Goal: Use online tool/utility: Utilize a website feature to perform a specific function

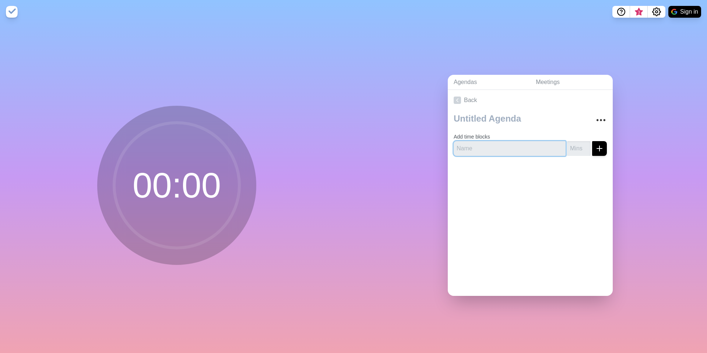
click at [523, 151] on input "text" at bounding box center [510, 148] width 112 height 15
type input "s"
type input "starter"
click at [581, 151] on input "number" at bounding box center [579, 148] width 24 height 15
type input "3"
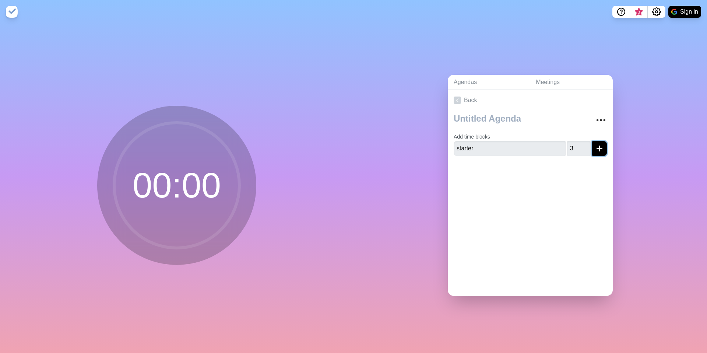
click at [598, 150] on icon "submit" at bounding box center [599, 148] width 9 height 9
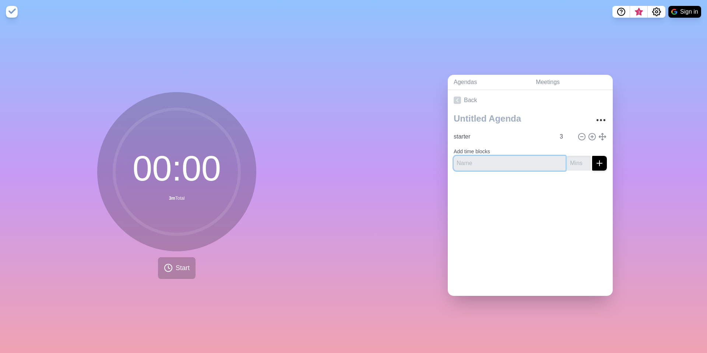
click at [510, 164] on input "text" at bounding box center [510, 163] width 112 height 15
type input "review"
click at [579, 165] on input "number" at bounding box center [579, 163] width 24 height 15
type input "14"
click at [573, 199] on div at bounding box center [530, 190] width 165 height 29
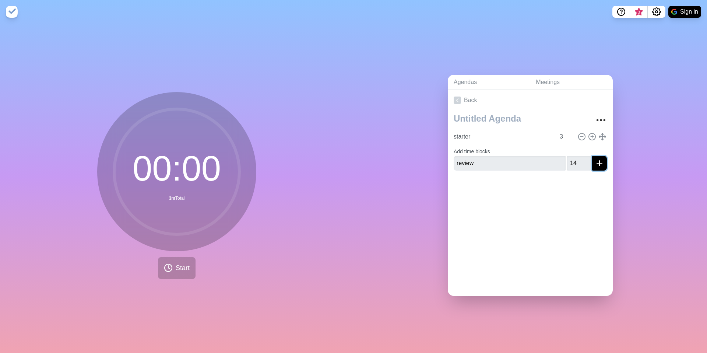
click at [603, 164] on icon "submit" at bounding box center [599, 163] width 9 height 9
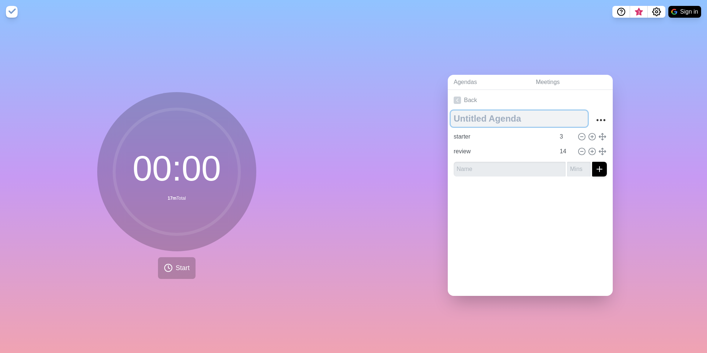
click at [503, 120] on textarea at bounding box center [519, 119] width 137 height 16
type textarea "presentation"
click at [498, 190] on div at bounding box center [530, 196] width 165 height 29
click at [181, 268] on span "Start" at bounding box center [183, 268] width 14 height 10
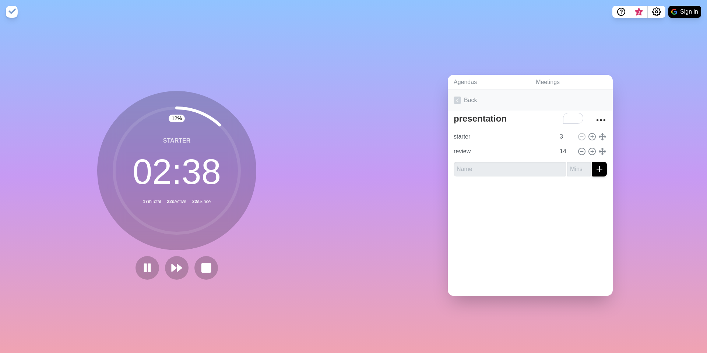
click at [469, 101] on link "Back" at bounding box center [530, 100] width 165 height 21
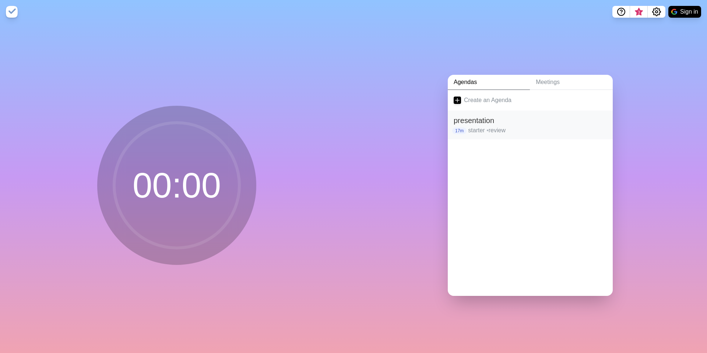
click at [486, 127] on p "starter • review" at bounding box center [537, 130] width 139 height 9
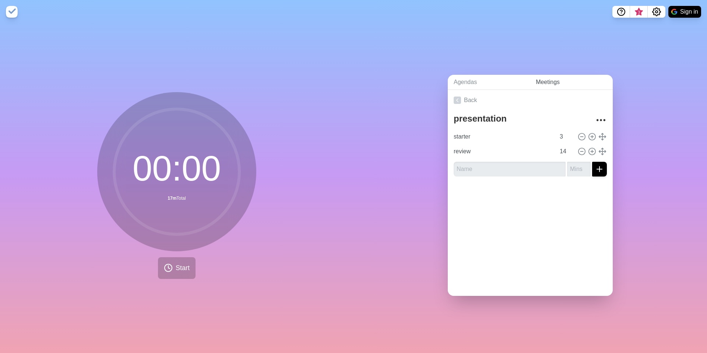
click at [550, 85] on link "Meetings" at bounding box center [571, 82] width 83 height 15
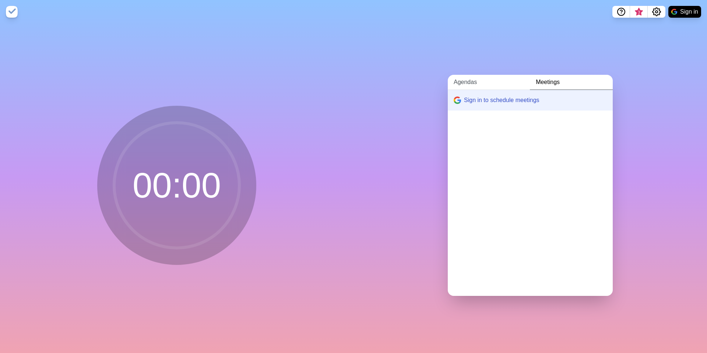
click at [489, 83] on link "Agendas" at bounding box center [489, 82] width 82 height 15
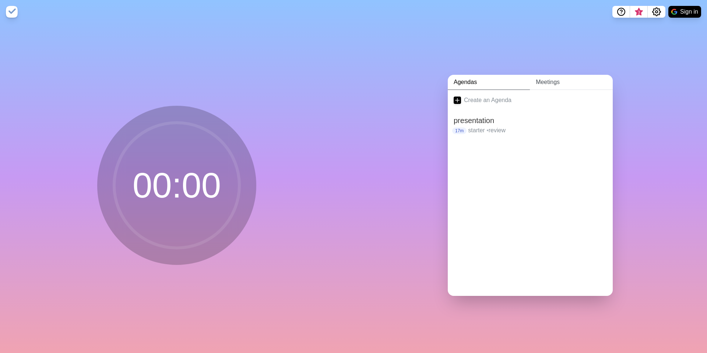
click at [542, 83] on link "Meetings" at bounding box center [571, 82] width 83 height 15
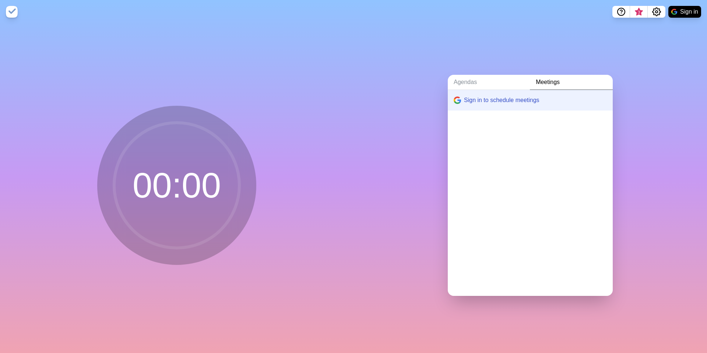
click at [525, 168] on div "Sign in to schedule meetings" at bounding box center [530, 193] width 165 height 206
